Goal: Task Accomplishment & Management: Manage account settings

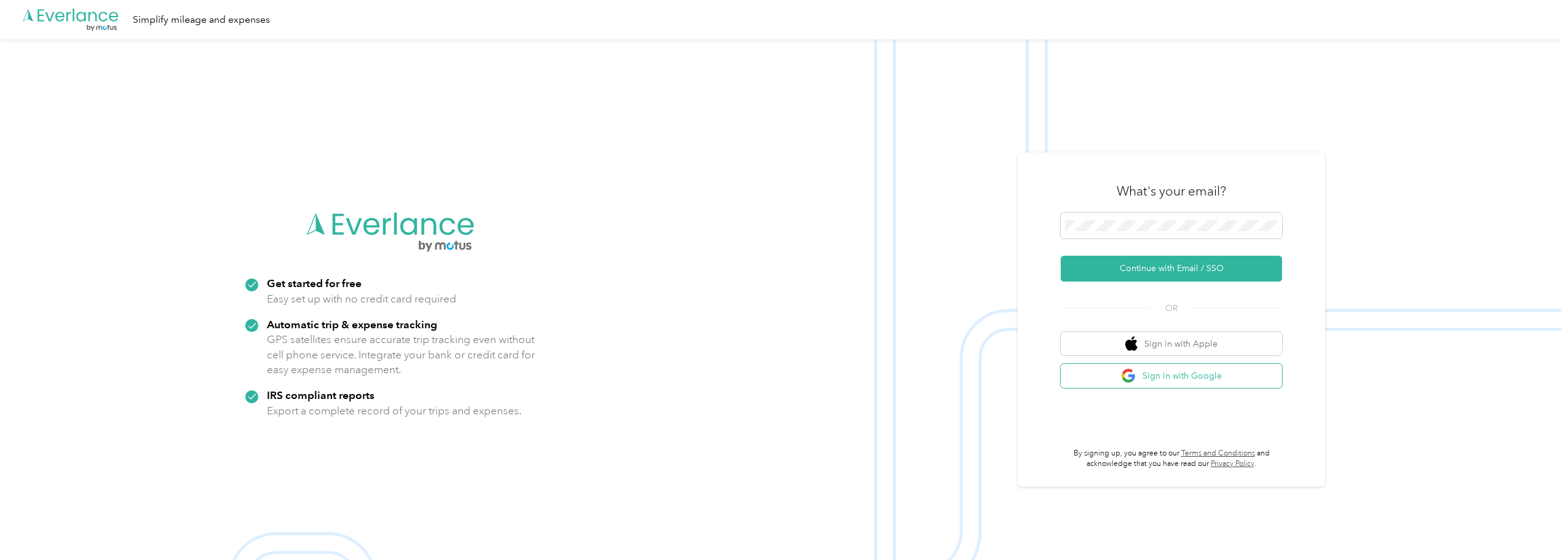
click at [1174, 374] on button "Sign in with Google" at bounding box center [1172, 376] width 222 height 24
click at [1130, 383] on button "Sign in with Google" at bounding box center [1172, 376] width 222 height 24
click at [1147, 375] on button "Sign in with Google" at bounding box center [1172, 376] width 222 height 24
